Goal: Task Accomplishment & Management: Manage account settings

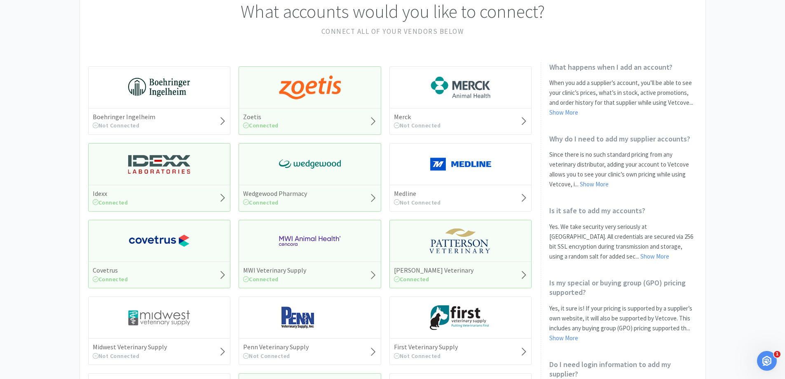
scroll to position [82, 0]
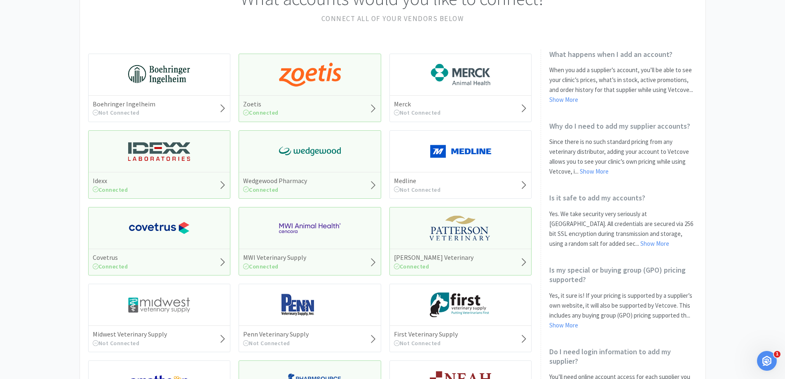
click at [181, 252] on div "Covetrus Connected" at bounding box center [160, 261] width 142 height 26
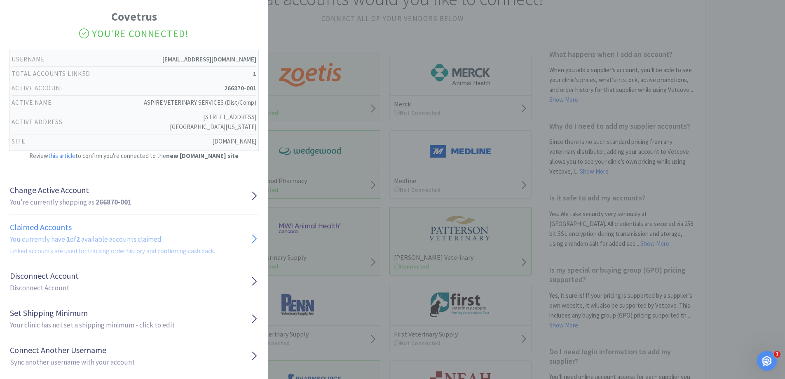
scroll to position [33, 0]
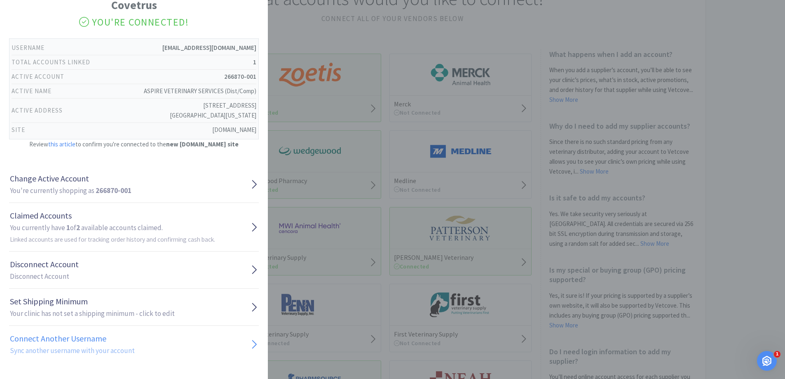
click at [74, 343] on h1 "Connect Another Username" at bounding box center [72, 338] width 125 height 13
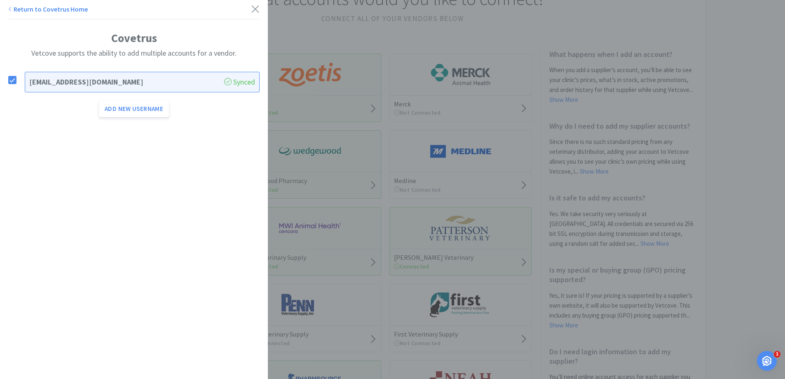
click at [15, 12] on link "Return to Covetrus Home" at bounding box center [48, 9] width 80 height 8
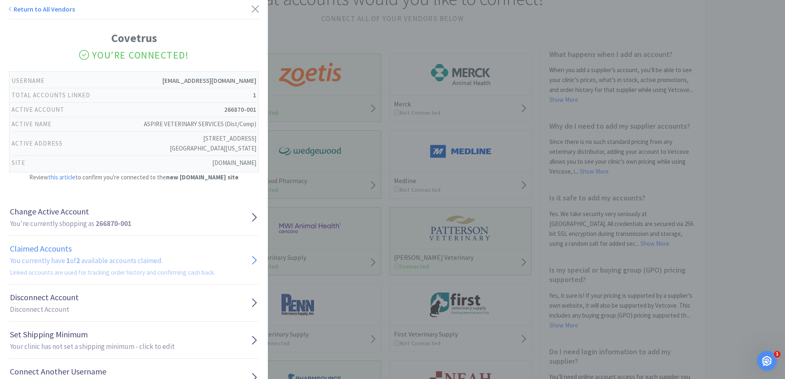
click at [137, 251] on h1 "Claimed Accounts" at bounding box center [112, 248] width 205 height 13
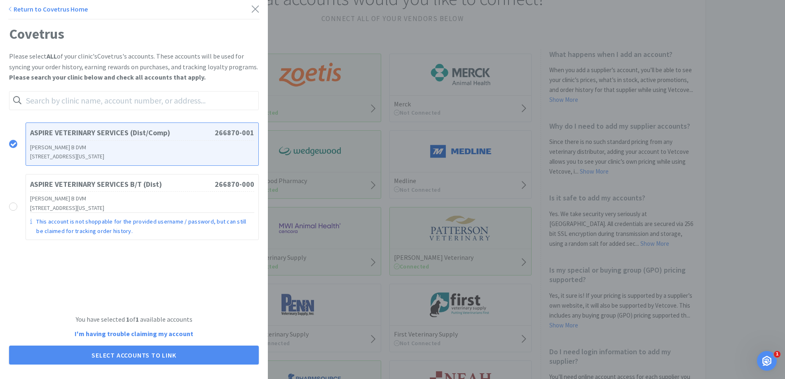
click at [156, 153] on h3 "[STREET_ADDRESS][US_STATE]" at bounding box center [142, 156] width 224 height 9
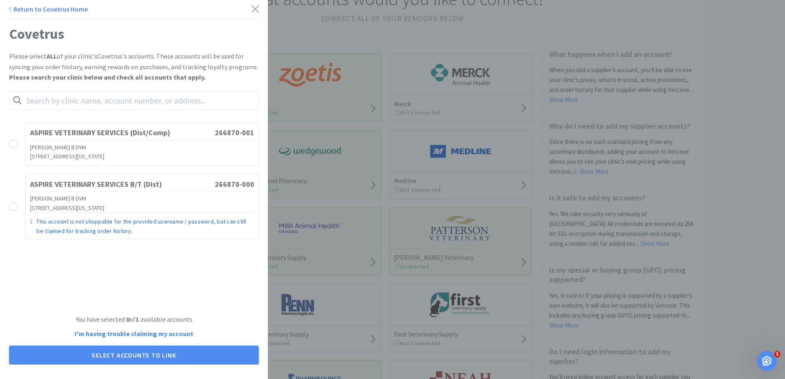
click at [156, 153] on h3 "[STREET_ADDRESS][US_STATE]" at bounding box center [142, 156] width 224 height 9
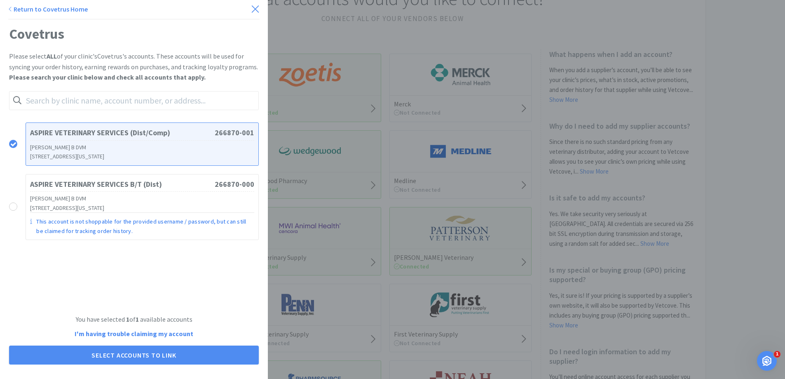
click at [251, 7] on icon at bounding box center [255, 9] width 9 height 12
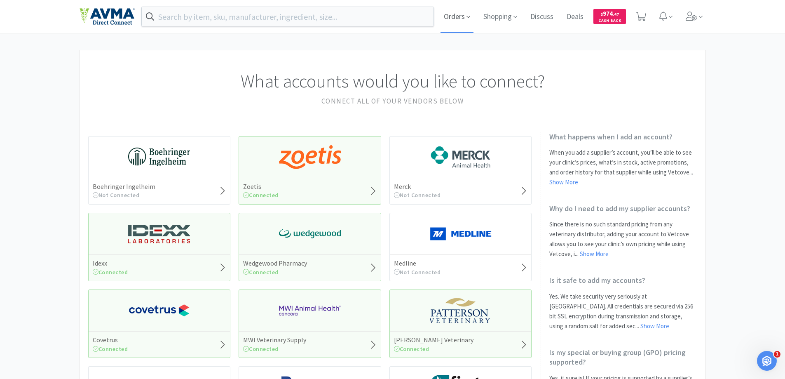
click at [457, 18] on span "Orders" at bounding box center [457, 16] width 33 height 33
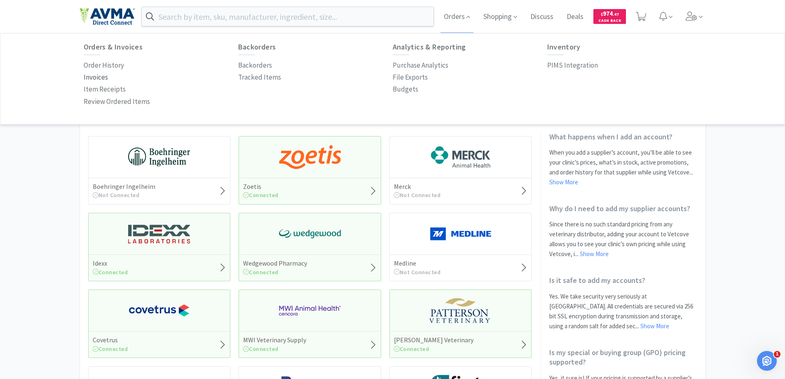
click at [93, 77] on p "Invoices" at bounding box center [96, 77] width 24 height 11
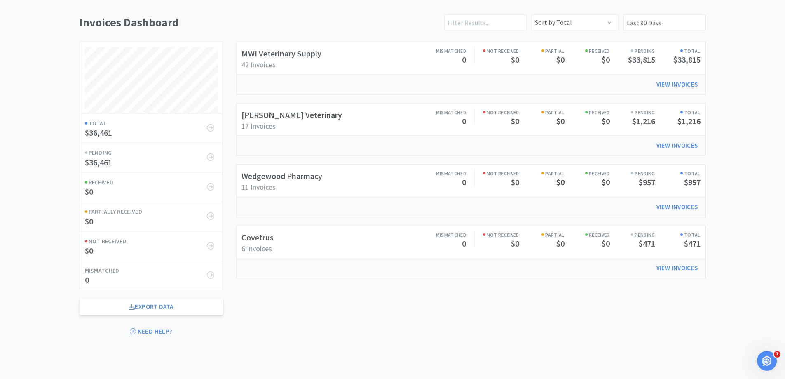
scroll to position [64, 0]
click at [675, 263] on link "View Invoices" at bounding box center [677, 266] width 53 height 16
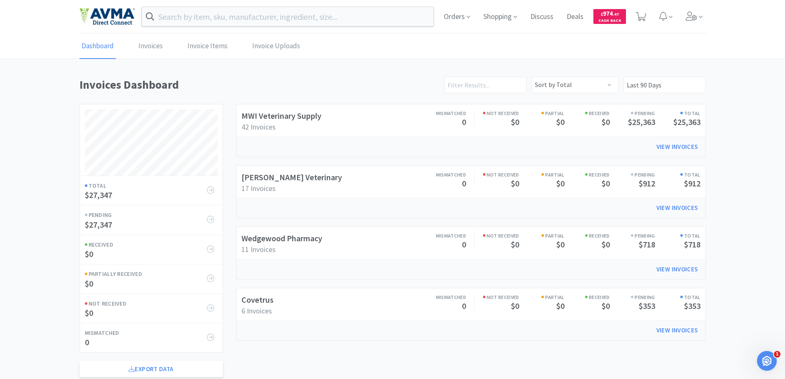
scroll to position [326, 626]
click at [646, 85] on input "Last 90 Days" at bounding box center [665, 85] width 82 height 16
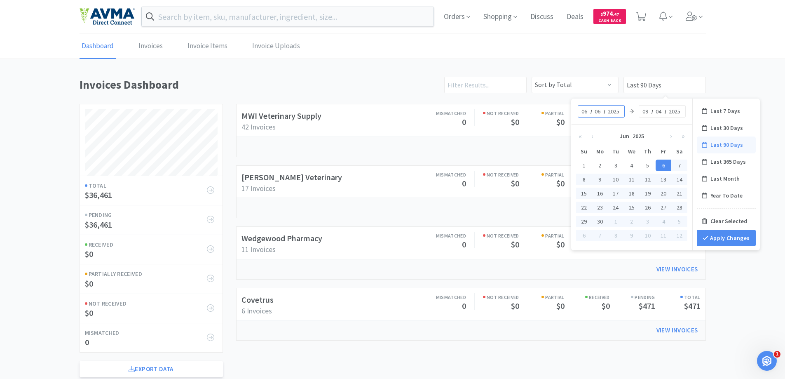
click at [597, 115] on input "06" at bounding box center [598, 111] width 8 height 8
click at [728, 160] on div "Last 365 Days" at bounding box center [726, 161] width 59 height 17
type input "Last 365 Days"
type input "09"
type input "04"
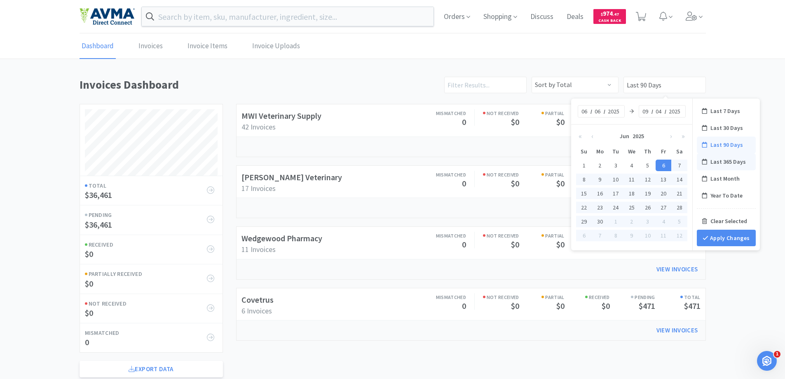
type input "2024"
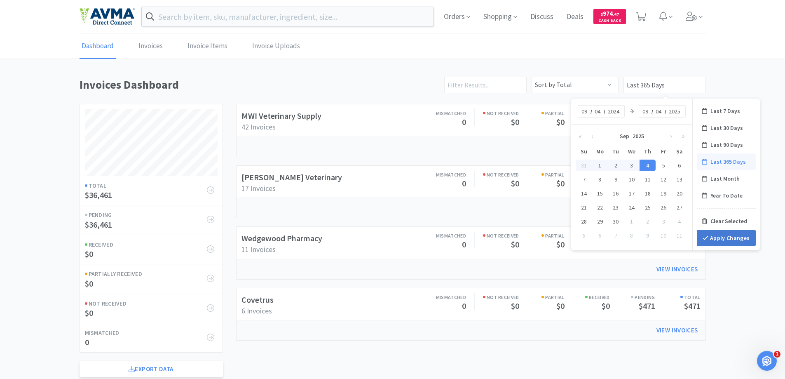
click at [735, 238] on button "Apply Changes" at bounding box center [726, 238] width 59 height 16
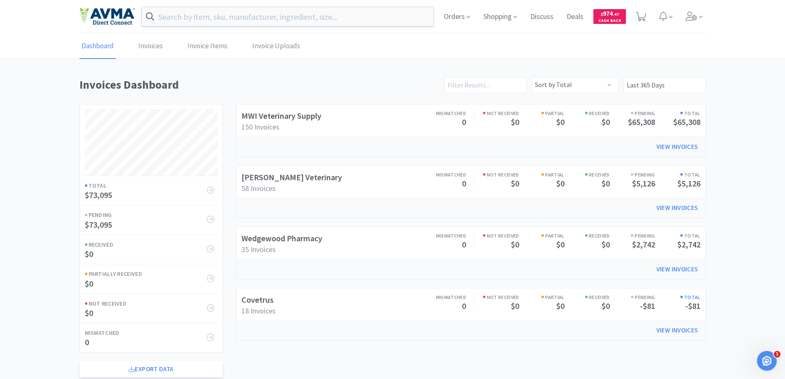
scroll to position [326, 626]
click at [347, 304] on h2 "Covetrus" at bounding box center [298, 299] width 115 height 13
click at [692, 294] on h6 "Total" at bounding box center [677, 297] width 45 height 8
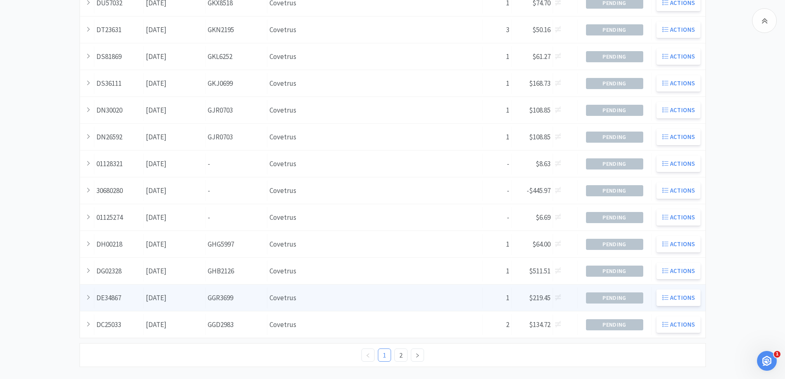
scroll to position [224, 0]
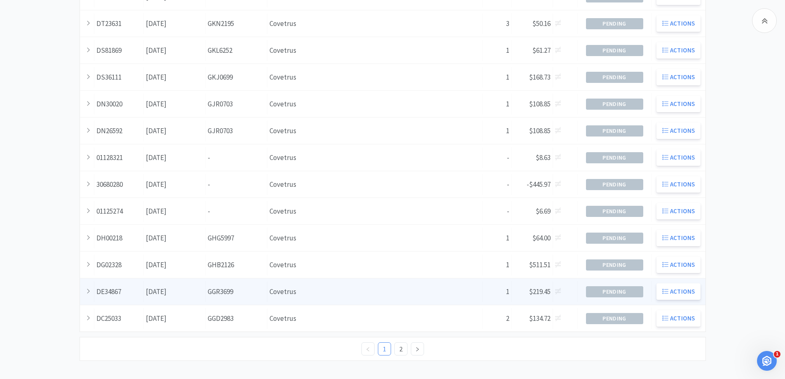
click at [432, 296] on div "Supplier Covetrus" at bounding box center [375, 291] width 216 height 21
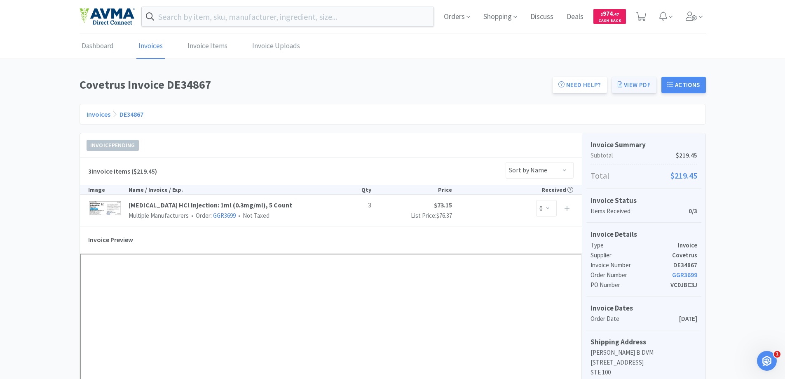
click at [644, 83] on link "View PDF" at bounding box center [634, 85] width 45 height 16
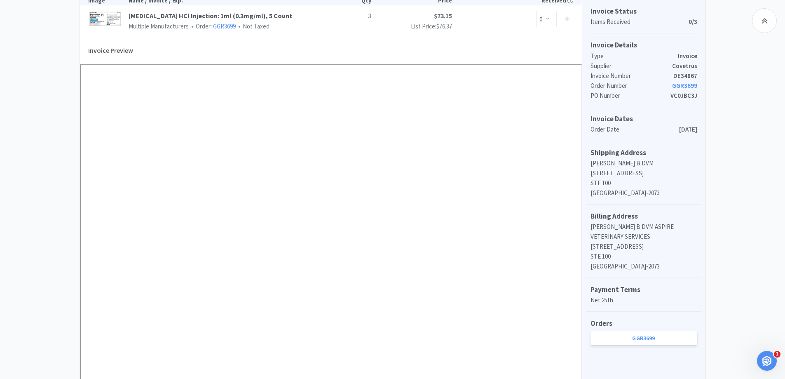
scroll to position [206, 0]
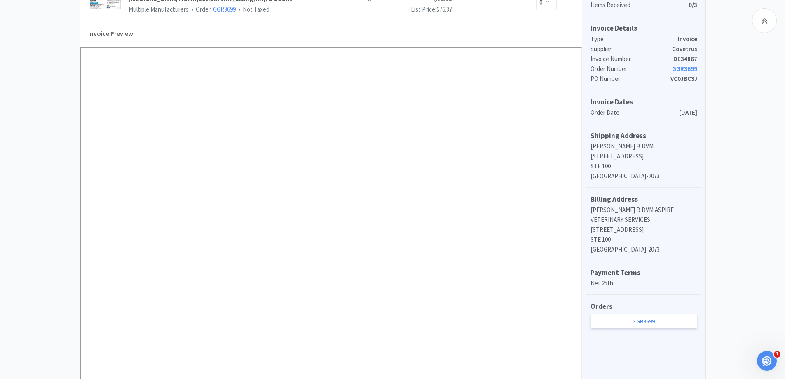
click at [682, 68] on link "GGR3699" at bounding box center [684, 69] width 25 height 8
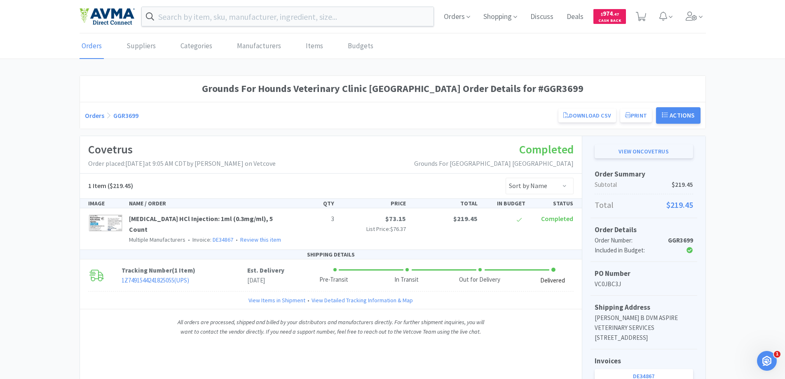
click at [646, 149] on link "View on Covetrus" at bounding box center [644, 151] width 98 height 14
click at [467, 14] on icon at bounding box center [469, 16] width 4 height 7
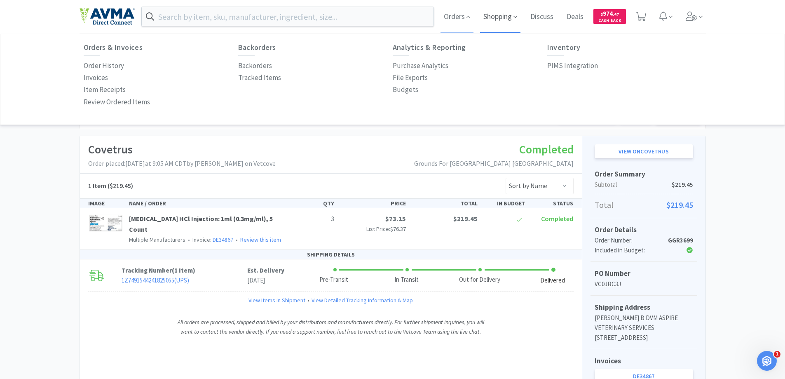
click at [497, 12] on span "Shopping" at bounding box center [500, 16] width 40 height 33
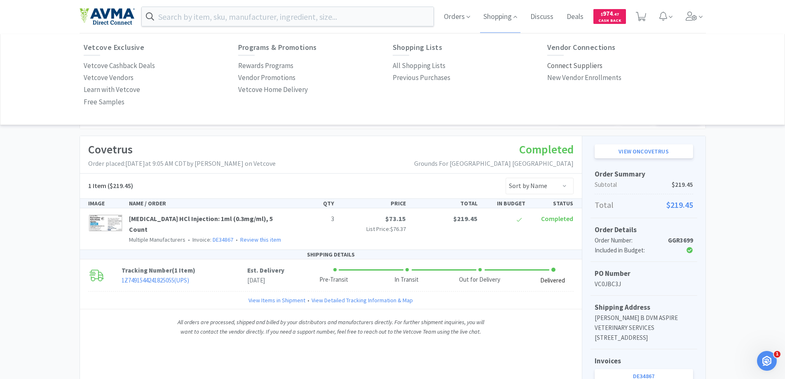
click at [575, 65] on p "Connect Suppliers" at bounding box center [574, 65] width 55 height 11
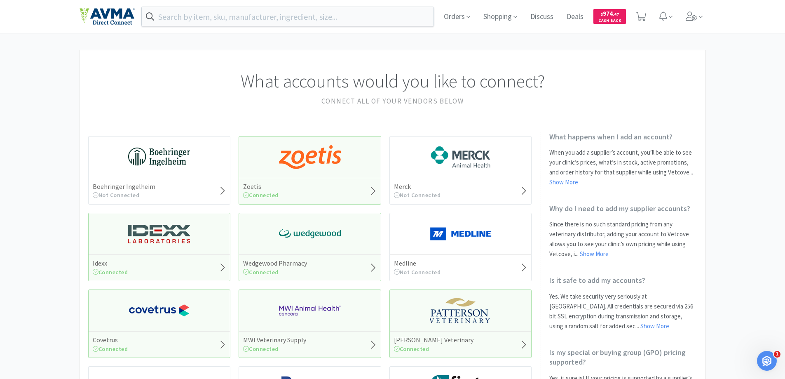
click at [223, 349] on icon at bounding box center [222, 345] width 7 height 12
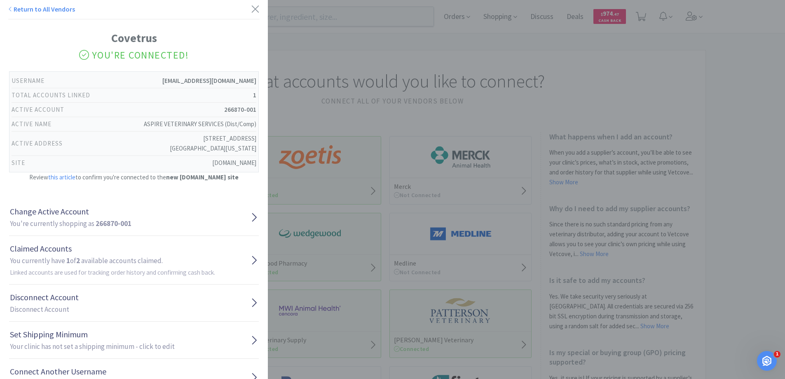
click at [256, 284] on div "Covetrus You're Connected! Username [EMAIL_ADDRESS][DOMAIN_NAME] Total Accounts…" at bounding box center [134, 206] width 268 height 412
click at [251, 264] on icon at bounding box center [254, 260] width 8 height 12
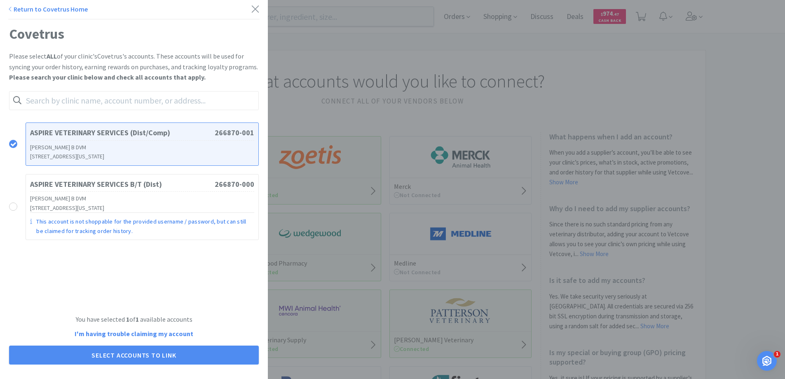
click at [166, 150] on h3 "[PERSON_NAME] B DVM" at bounding box center [142, 147] width 224 height 9
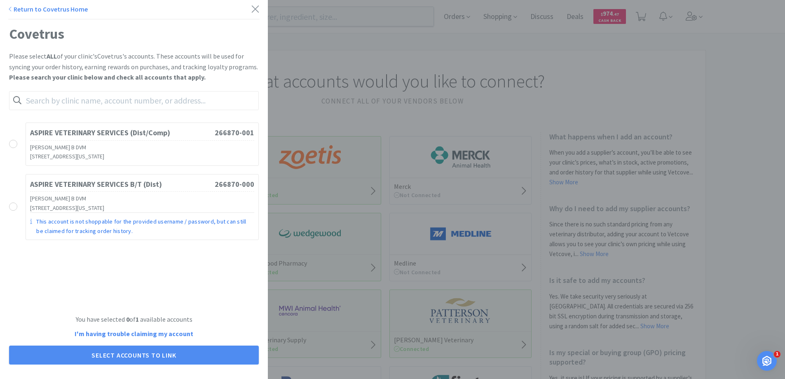
click at [166, 149] on h3 "[PERSON_NAME] B DVM" at bounding box center [142, 147] width 224 height 9
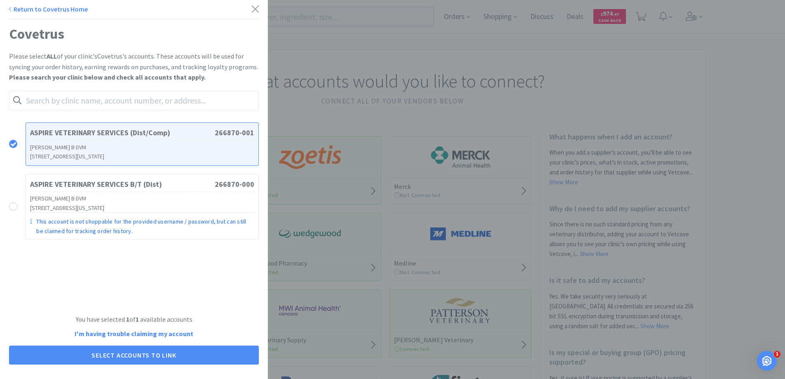
click at [38, 13] on link "Return to Covetrus Home" at bounding box center [48, 9] width 80 height 8
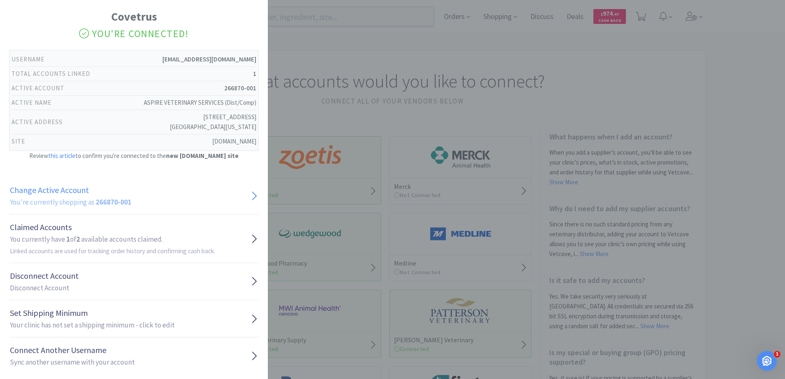
scroll to position [33, 0]
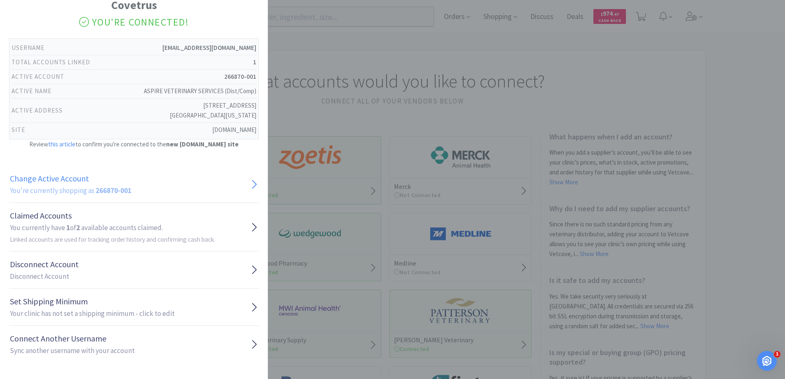
click at [224, 193] on link "Change Active Account You're currently shopping as 266870-001" at bounding box center [134, 184] width 250 height 37
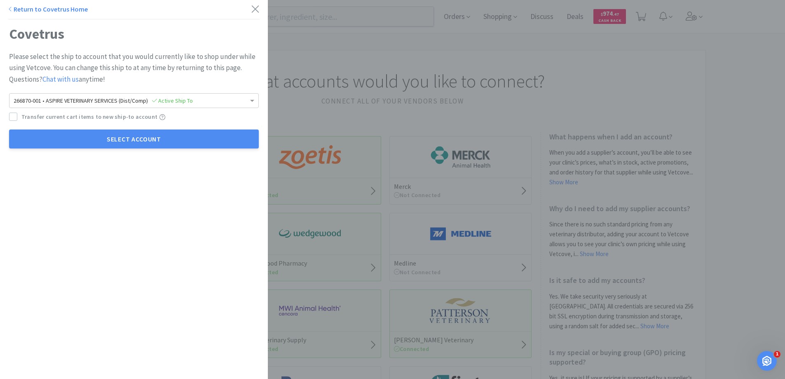
click at [19, 8] on link "Return to Covetrus Home" at bounding box center [48, 9] width 80 height 8
